Goal: Information Seeking & Learning: Check status

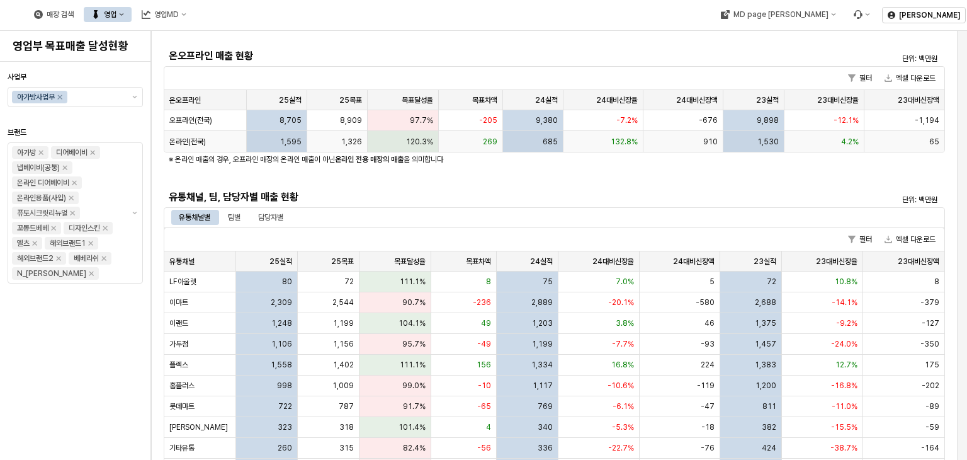
scroll to position [252, 0]
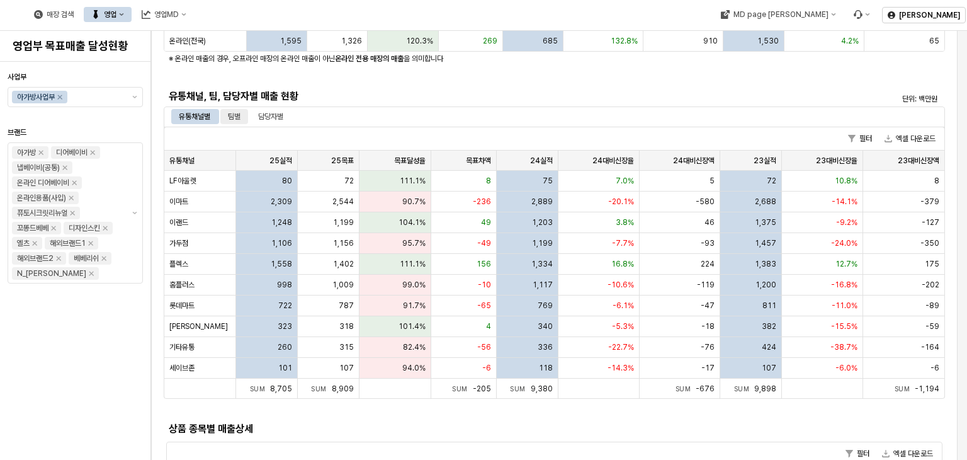
click at [236, 118] on div "팀별" at bounding box center [234, 116] width 13 height 15
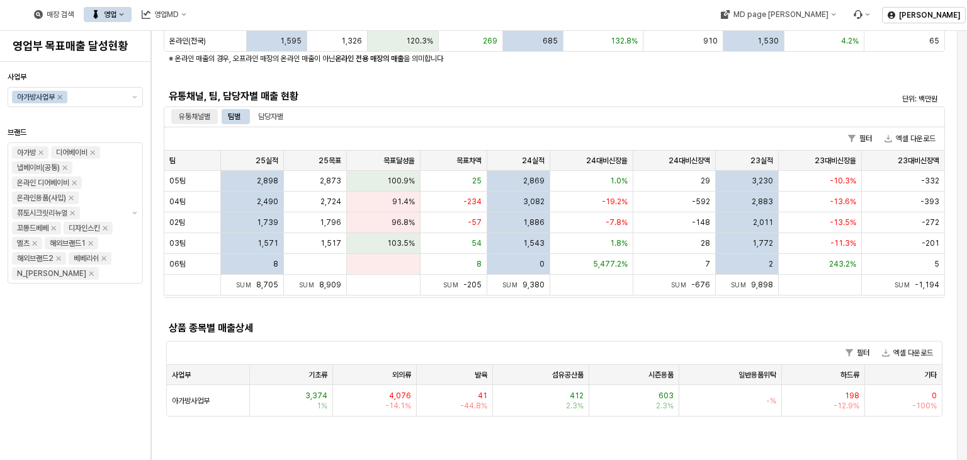
click at [203, 117] on div "유통채널별" at bounding box center [194, 116] width 31 height 15
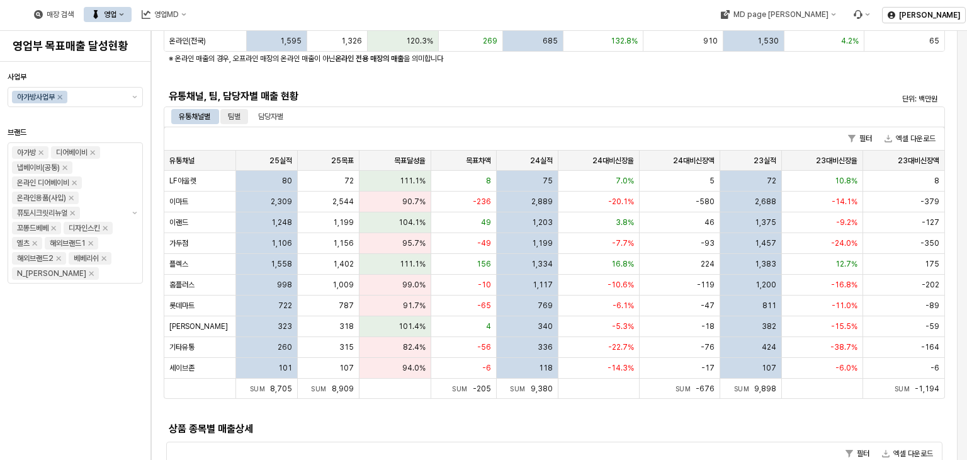
click at [232, 115] on div "팀별" at bounding box center [234, 116] width 13 height 15
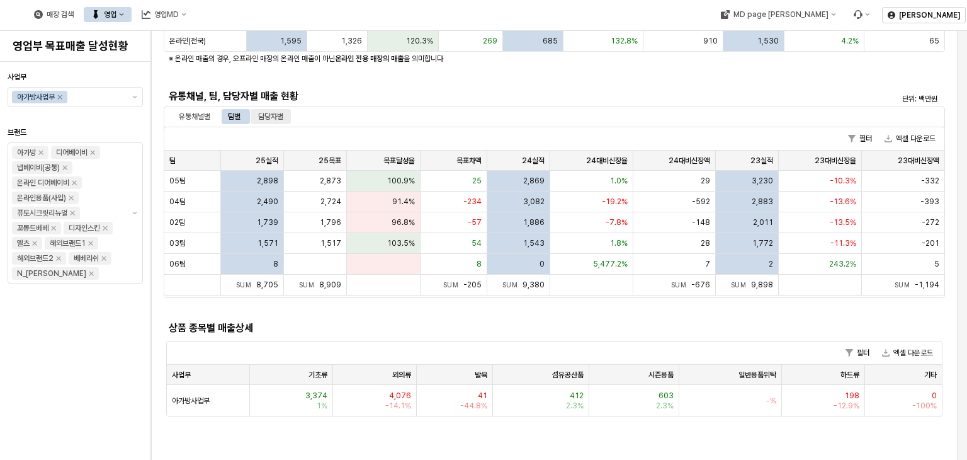
click at [279, 118] on div "담당자별" at bounding box center [270, 116] width 25 height 15
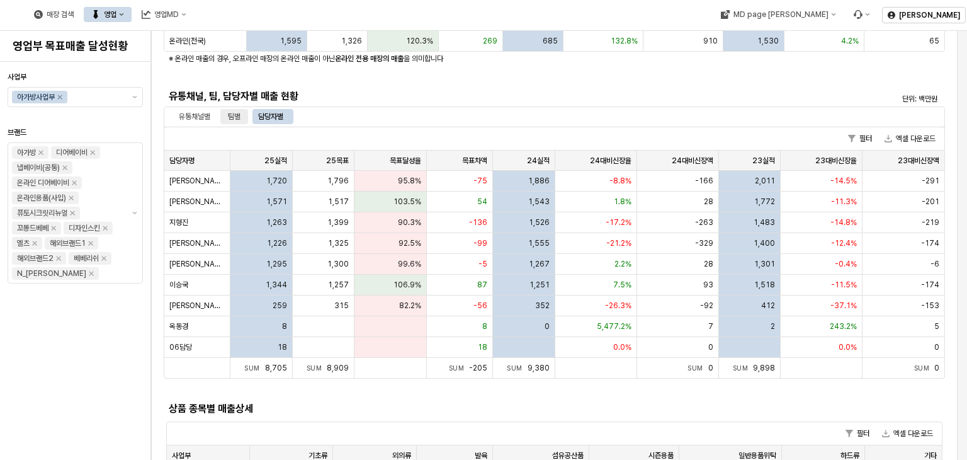
click at [232, 118] on div "팀별" at bounding box center [234, 116] width 13 height 15
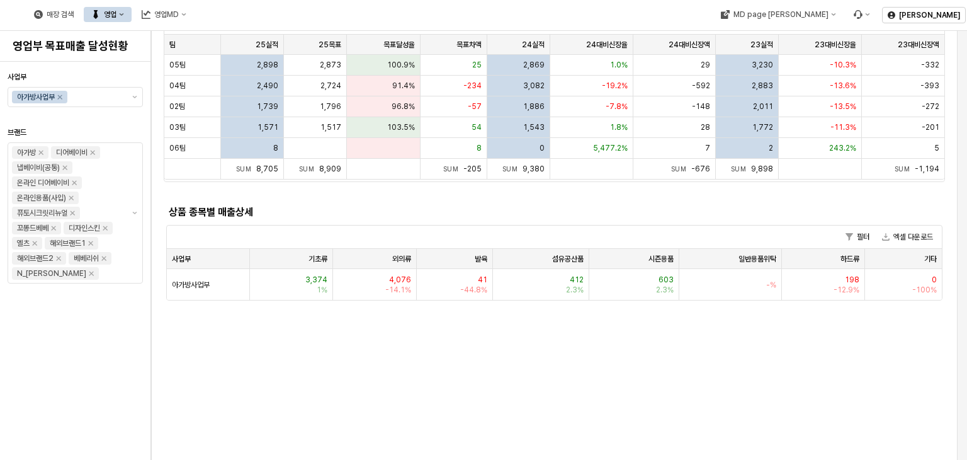
scroll to position [189, 0]
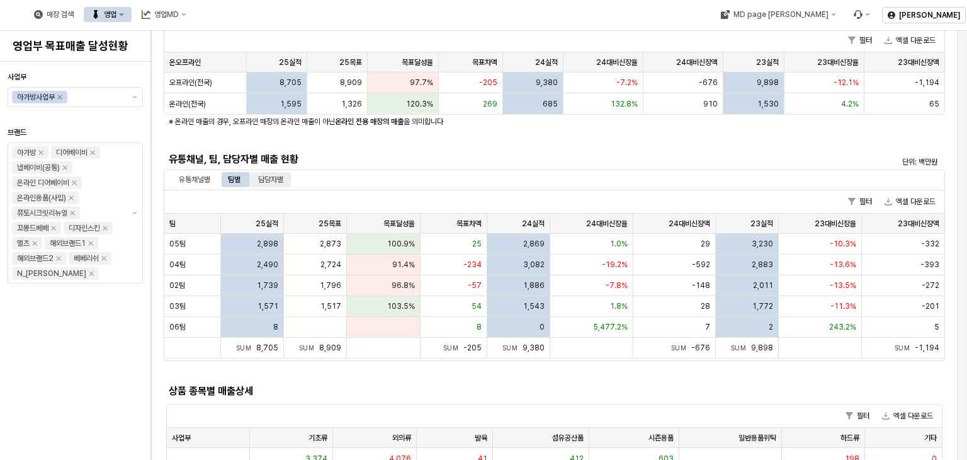
click at [276, 172] on div "담당자별" at bounding box center [270, 179] width 25 height 15
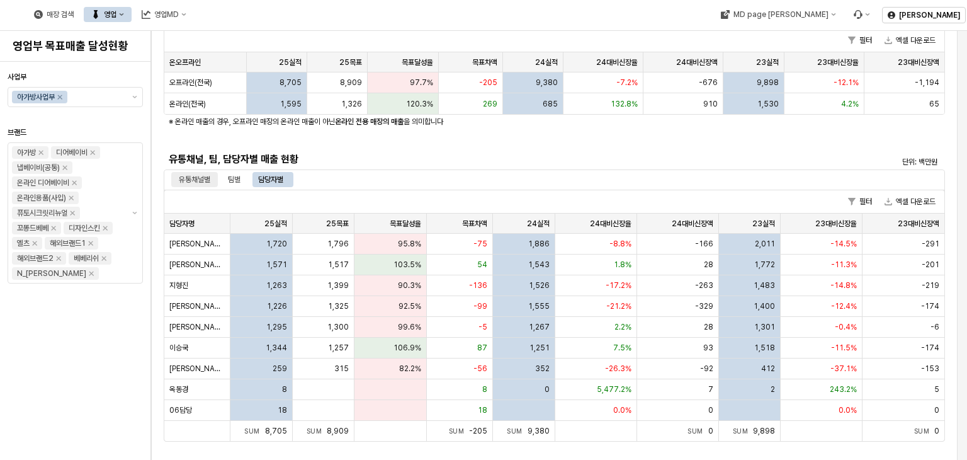
click at [199, 181] on div "유통채널별" at bounding box center [194, 179] width 31 height 15
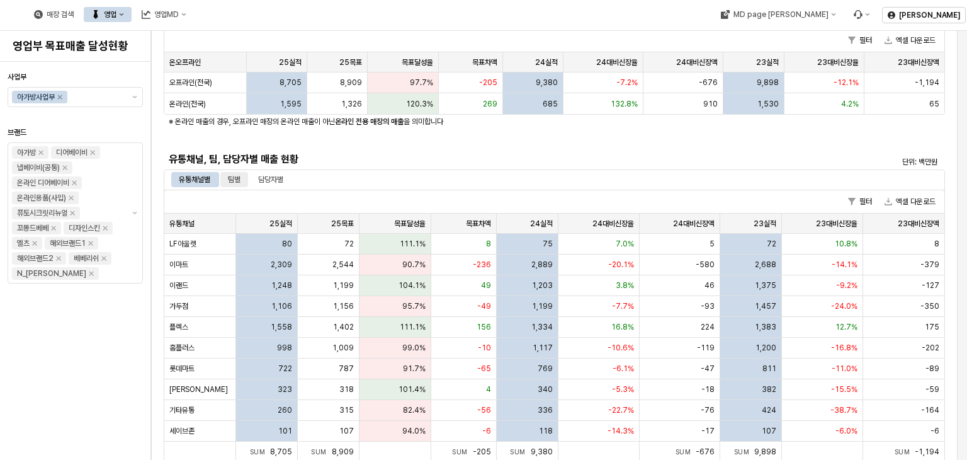
click at [239, 180] on div "팀별" at bounding box center [234, 179] width 13 height 15
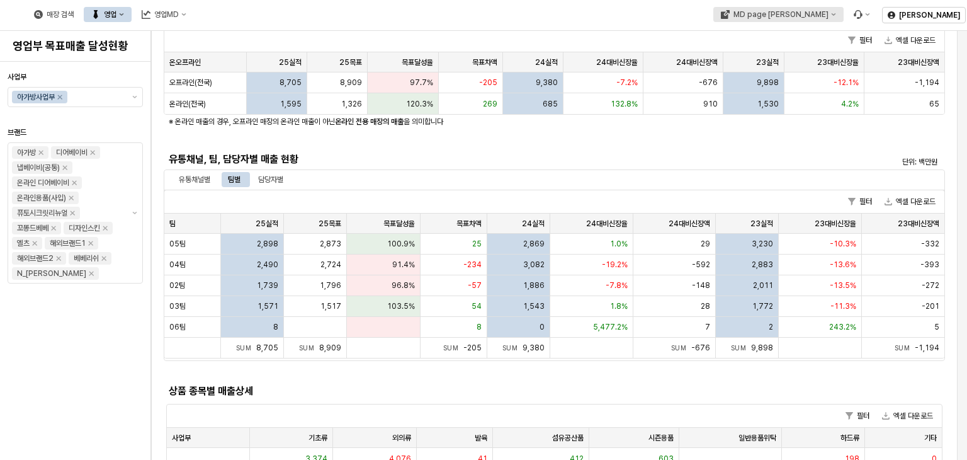
click at [843, 21] on button "MD page [PERSON_NAME]" at bounding box center [778, 14] width 130 height 15
click at [537, 40] on div "필터 엑셀 다운로드" at bounding box center [554, 40] width 780 height 23
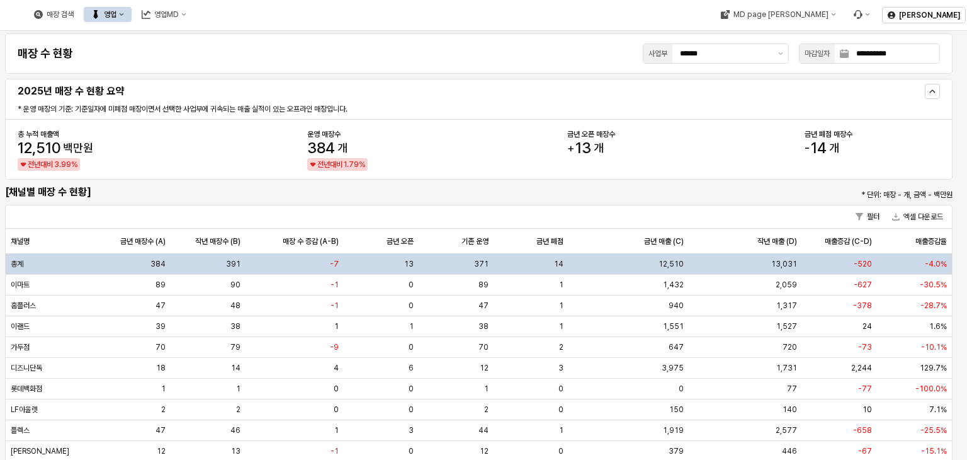
click at [116, 15] on div "영업" at bounding box center [110, 14] width 13 height 9
click at [222, 40] on div "목표매출 달성현황" at bounding box center [248, 38] width 67 height 10
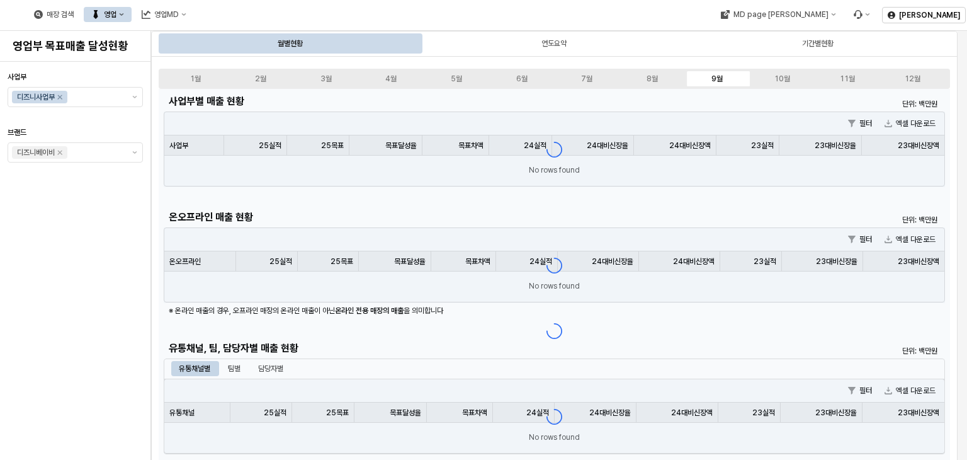
click at [132, 9] on button "영업" at bounding box center [108, 14] width 48 height 15
click at [118, 227] on div "사업부 디즈니사업부 브랜드 디즈니베이비" at bounding box center [75, 261] width 135 height 388
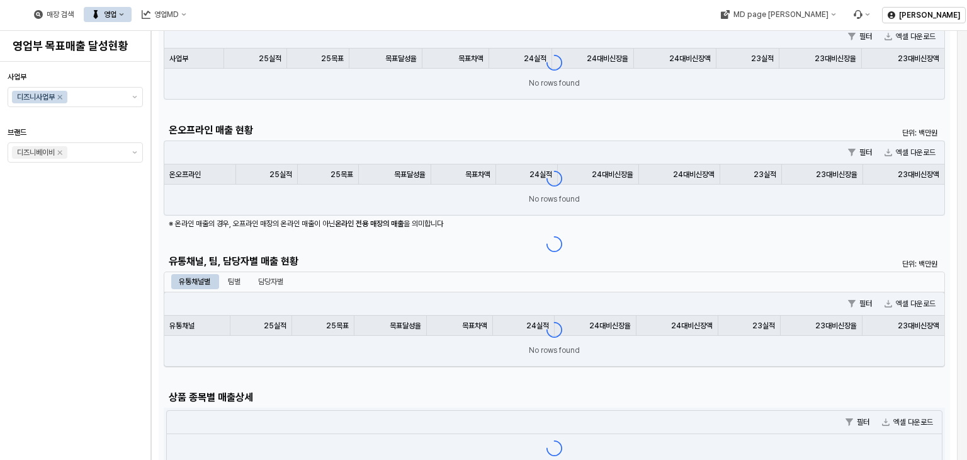
scroll to position [189, 0]
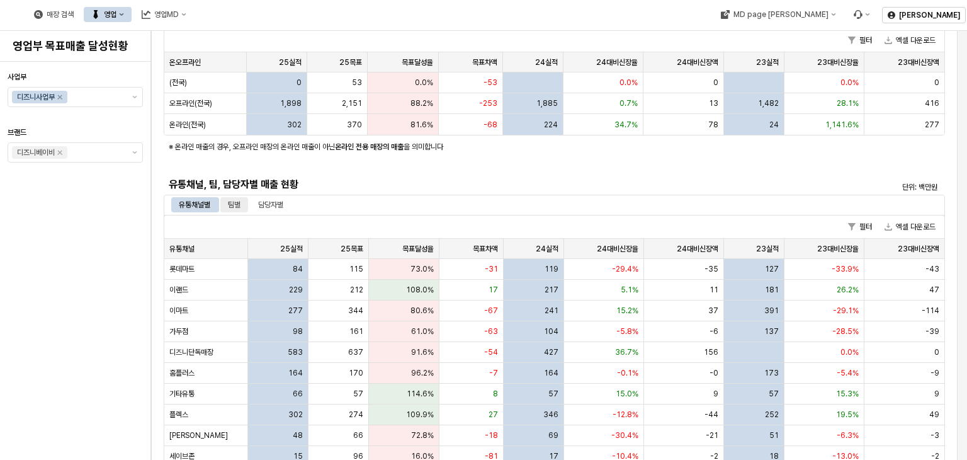
click at [240, 201] on div "팀별" at bounding box center [234, 204] width 13 height 15
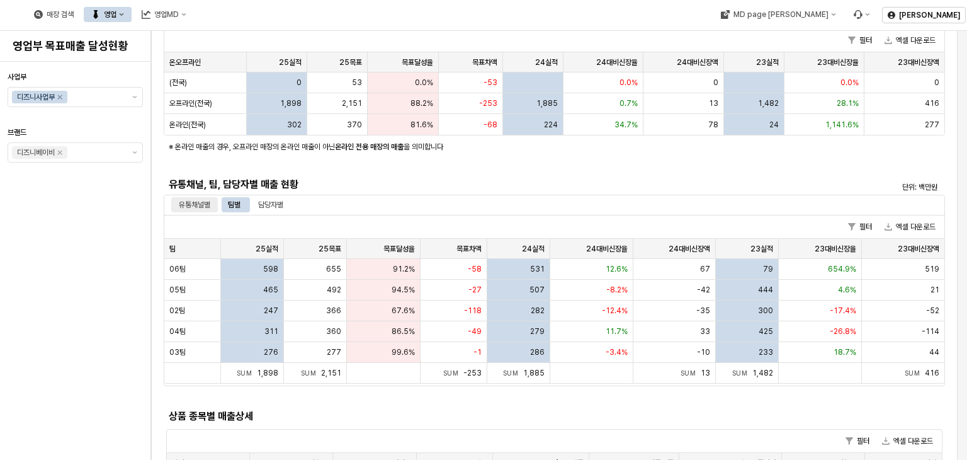
click at [201, 206] on div "유통채널별" at bounding box center [194, 204] width 31 height 15
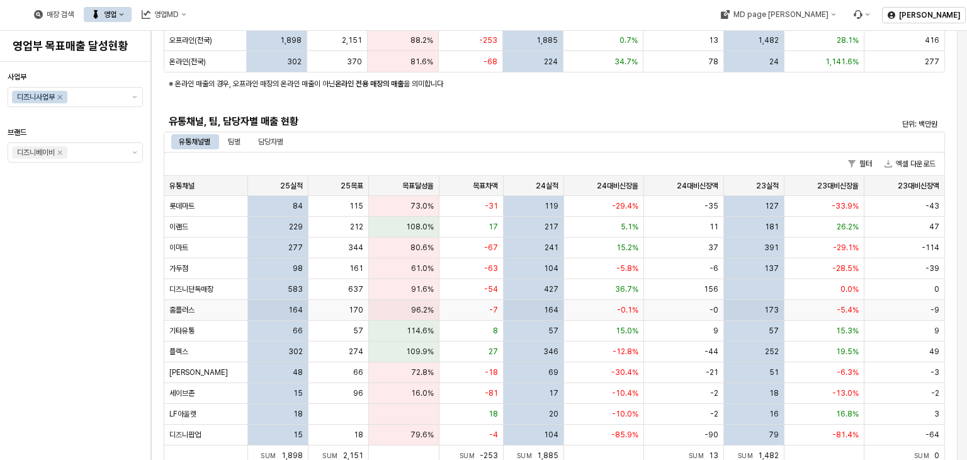
scroll to position [315, 0]
